Goal: Obtain resource: Download file/media

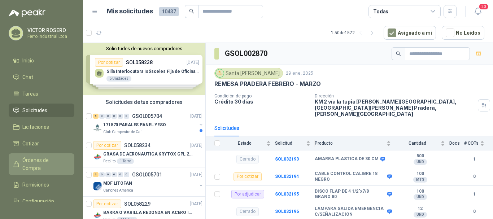
click at [48, 160] on span "Órdenes de Compra" at bounding box center [44, 164] width 45 height 16
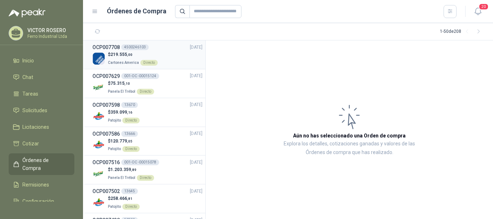
click at [175, 56] on div "$ 219.555 ,00 Cartones America Directo" at bounding box center [147, 58] width 110 height 15
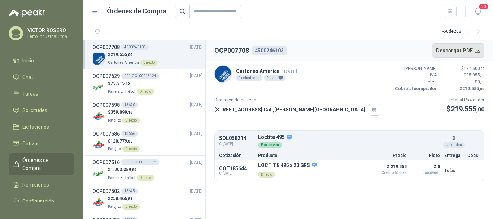
click at [460, 52] on button "Descargar PDF" at bounding box center [458, 50] width 53 height 14
drag, startPoint x: 254, startPoint y: 50, endPoint x: 276, endPoint y: 50, distance: 22.4
click at [276, 50] on div "4500246103" at bounding box center [269, 50] width 35 height 9
click at [309, 51] on header "OCP007708 4500246103 Descargar PDF" at bounding box center [350, 50] width 288 height 21
drag, startPoint x: 255, startPoint y: 50, endPoint x: 284, endPoint y: 51, distance: 28.6
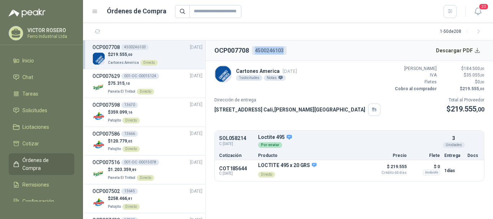
click at [284, 51] on div "4500246103" at bounding box center [269, 50] width 35 height 9
copy div "4500246103"
